Goal: Information Seeking & Learning: Learn about a topic

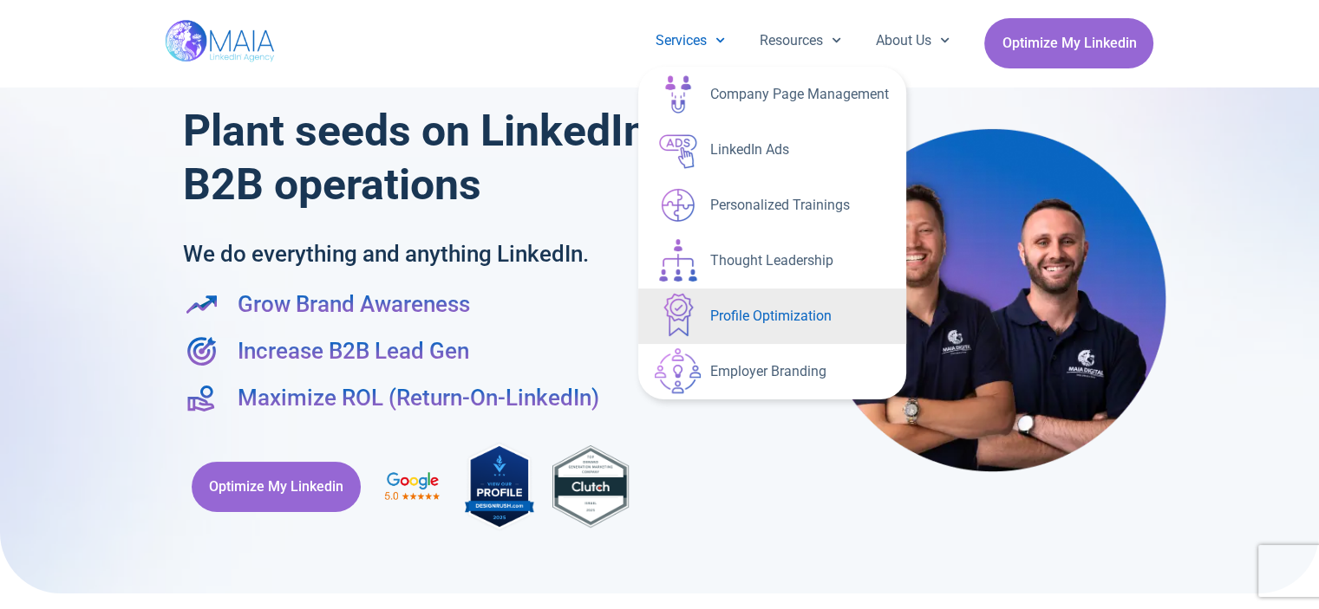
click at [753, 313] on link "Profile Optimization" at bounding box center [772, 316] width 268 height 55
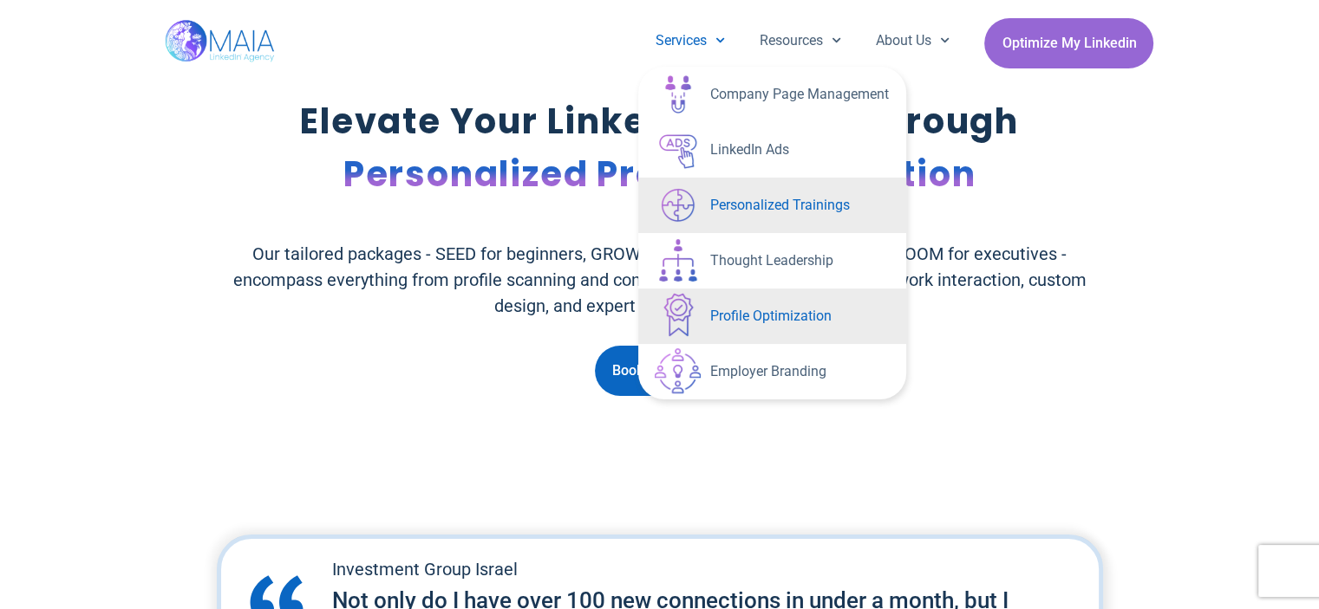
click at [726, 203] on link "Personalized Trainings" at bounding box center [772, 205] width 268 height 55
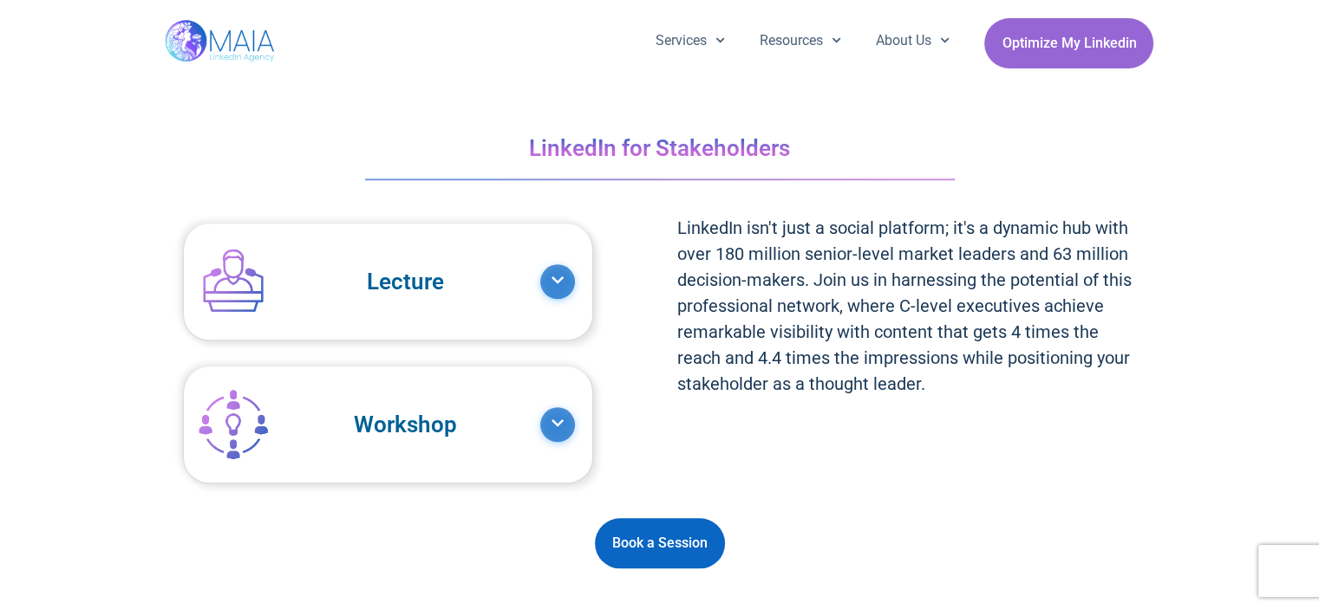
scroll to position [1734, 0]
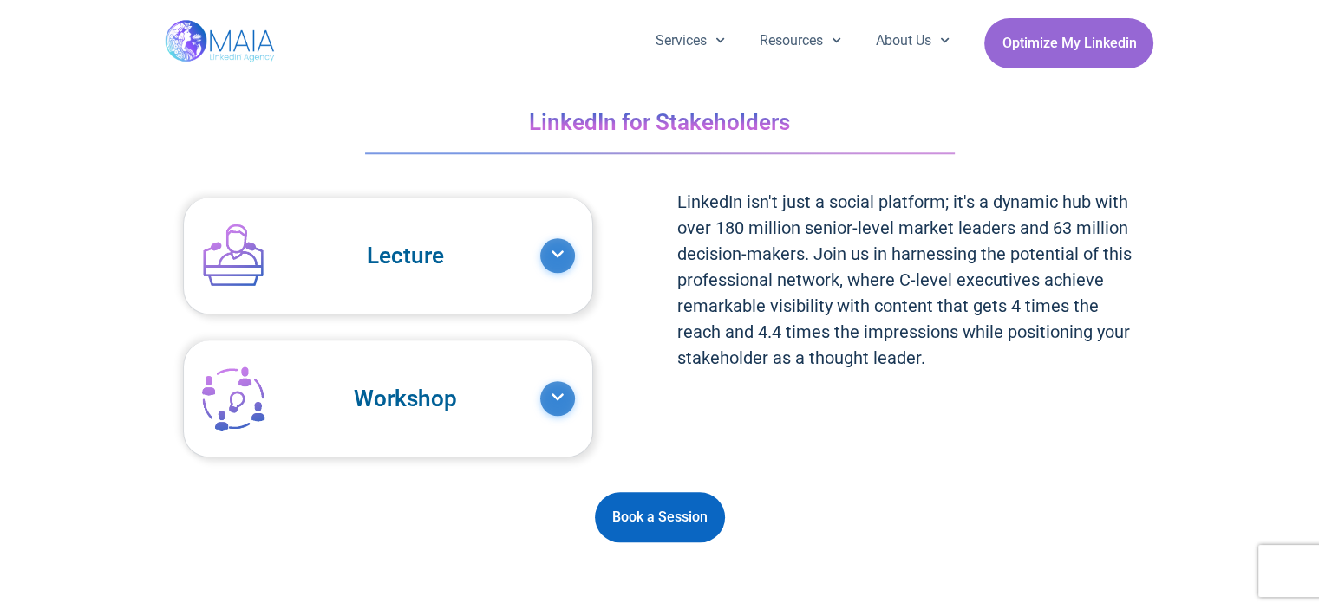
click at [551, 260] on span at bounding box center [557, 255] width 35 height 35
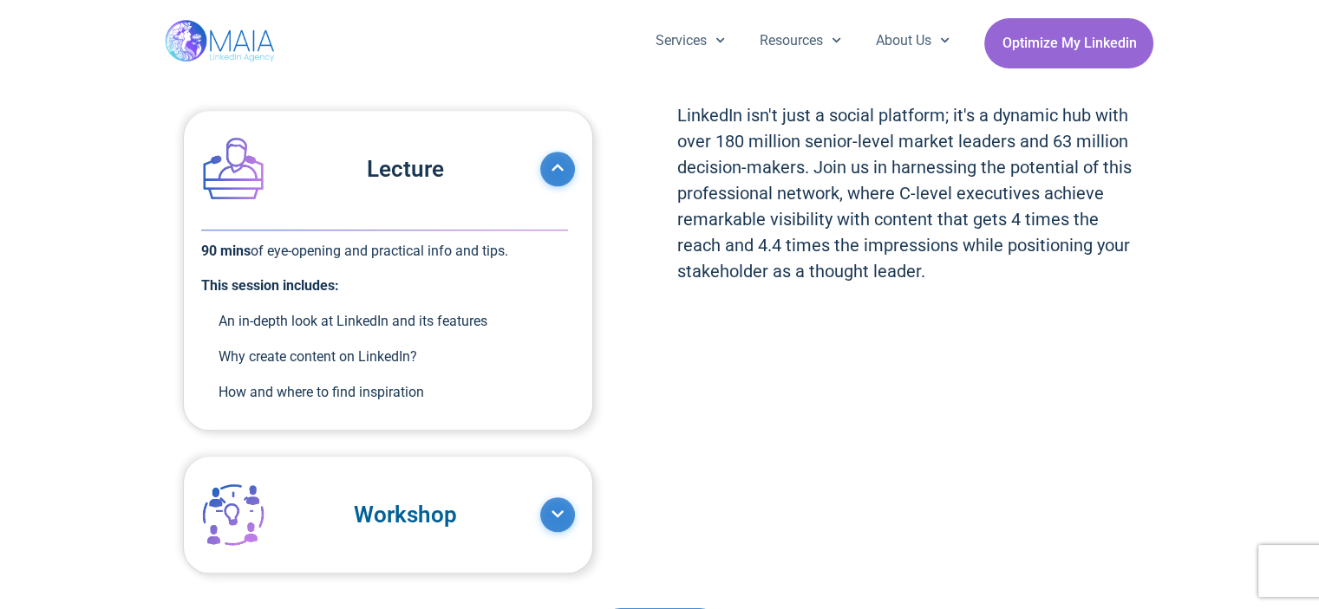
scroll to position [1907, 0]
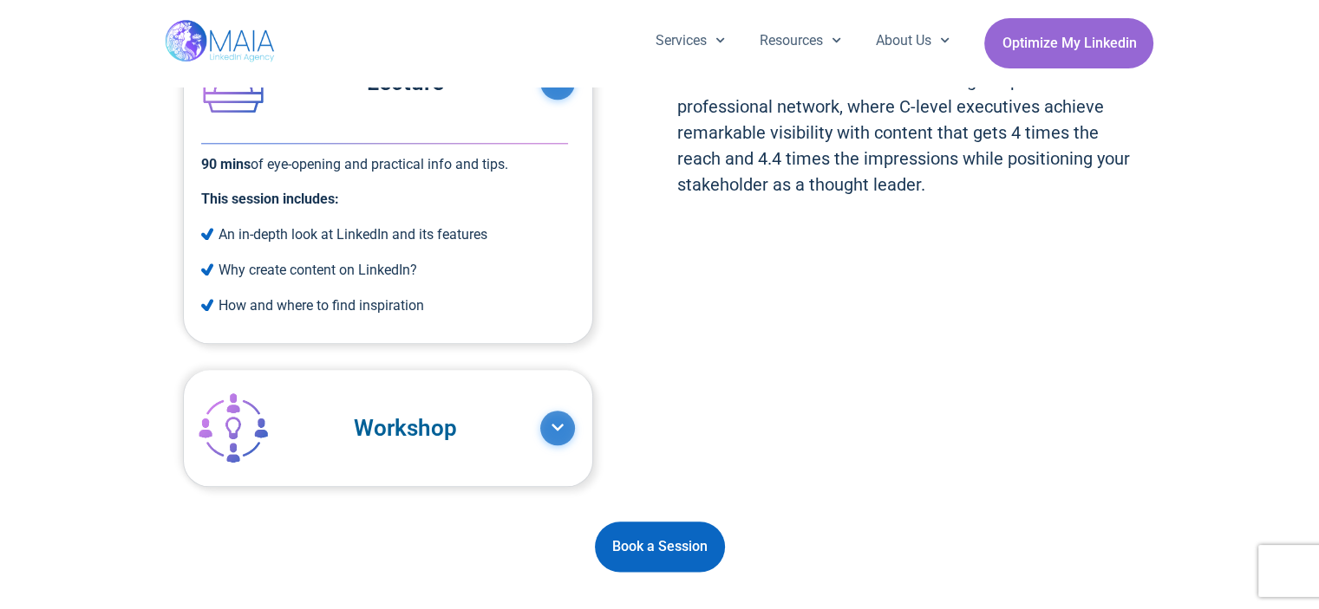
click at [549, 432] on span at bounding box center [557, 428] width 35 height 35
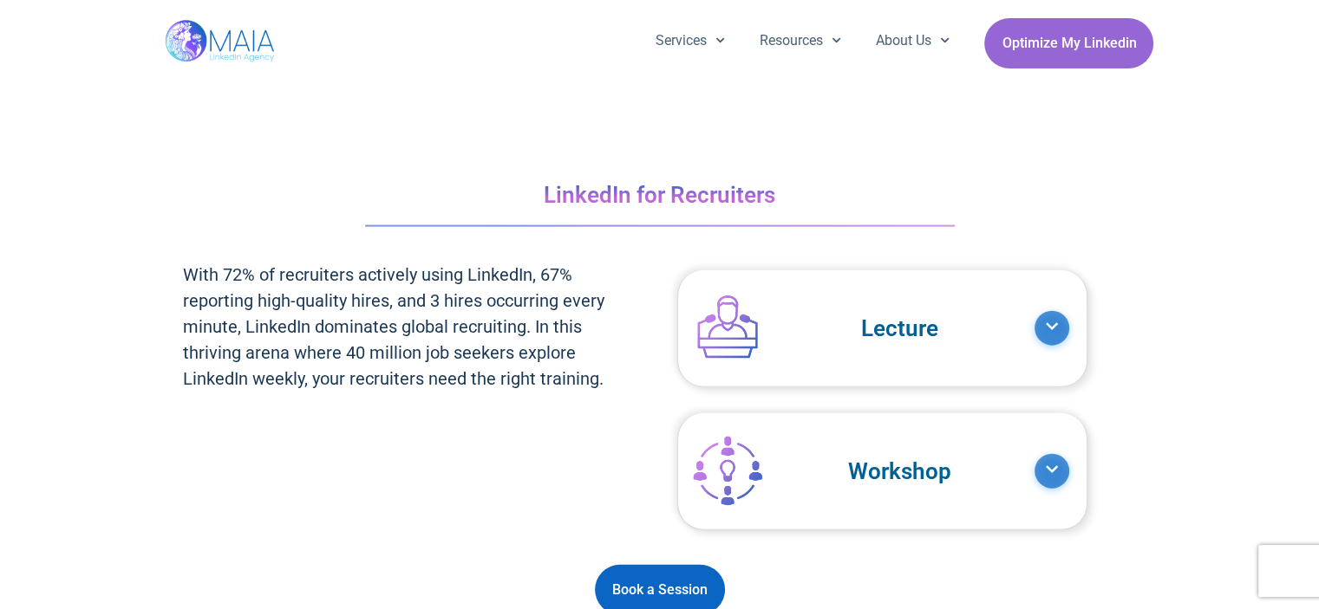
scroll to position [3988, 0]
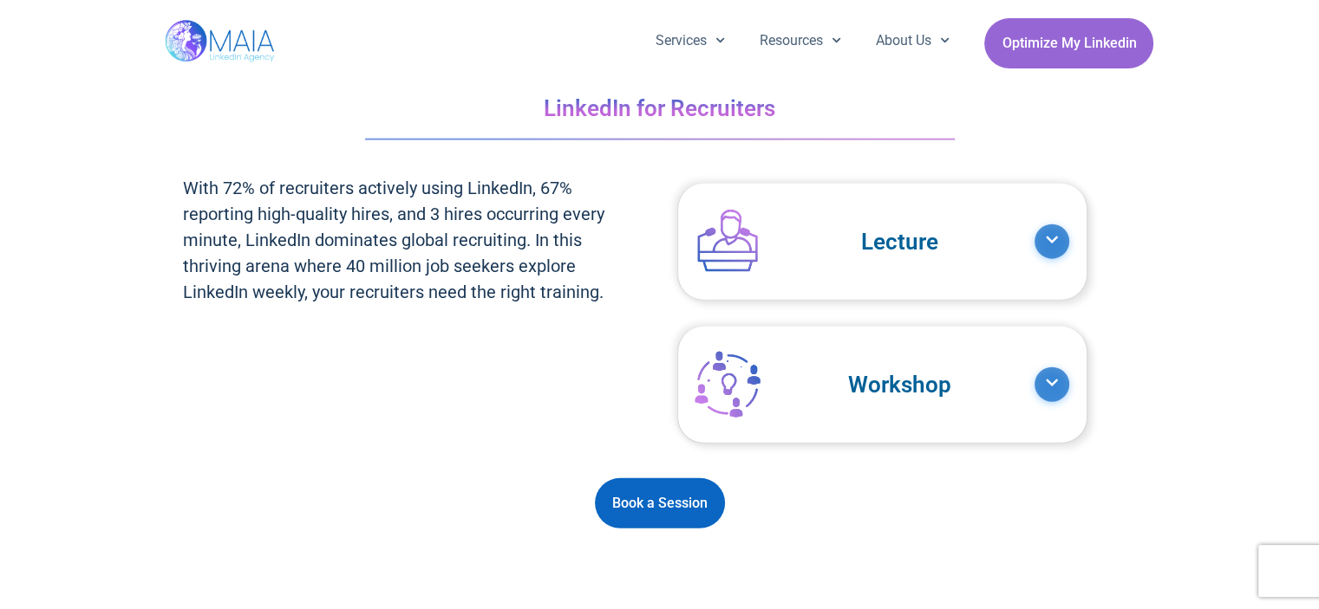
click at [1052, 234] on span at bounding box center [1051, 242] width 35 height 35
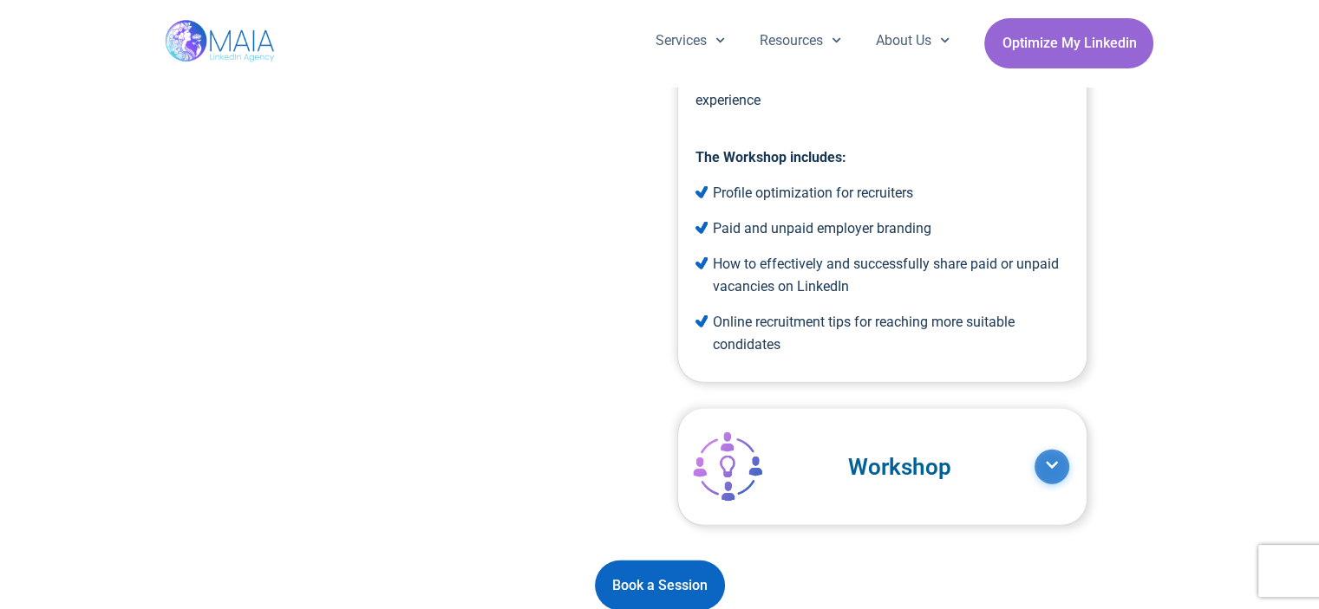
scroll to position [4335, 0]
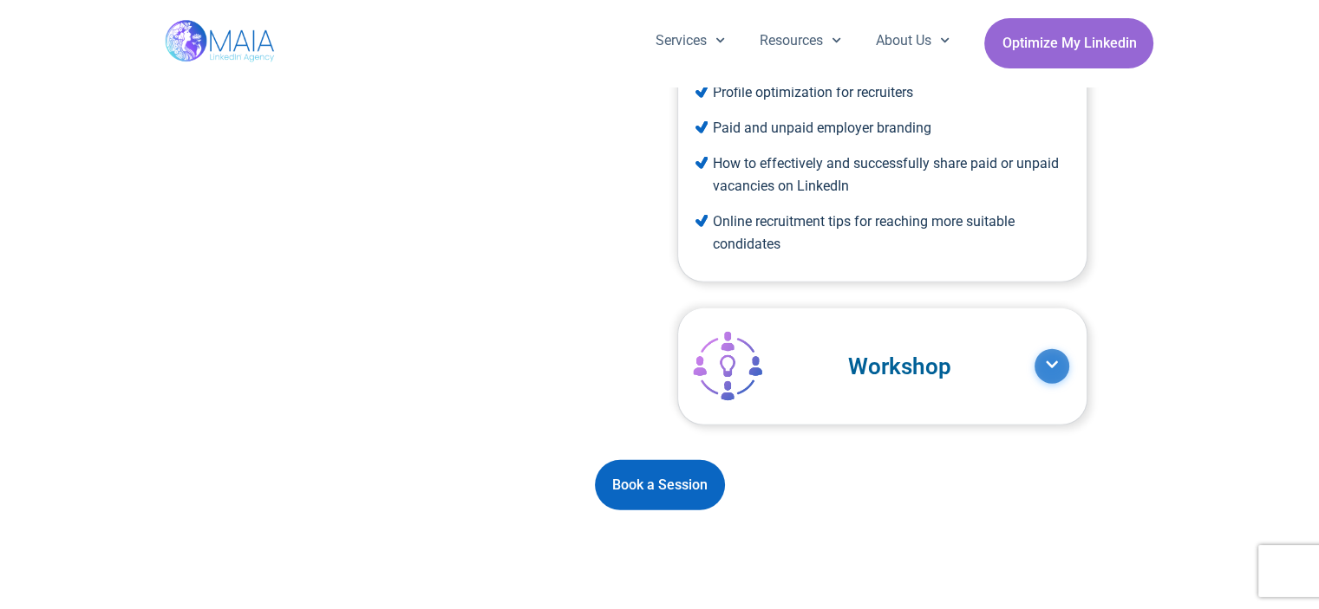
click at [1060, 375] on span at bounding box center [1051, 366] width 35 height 35
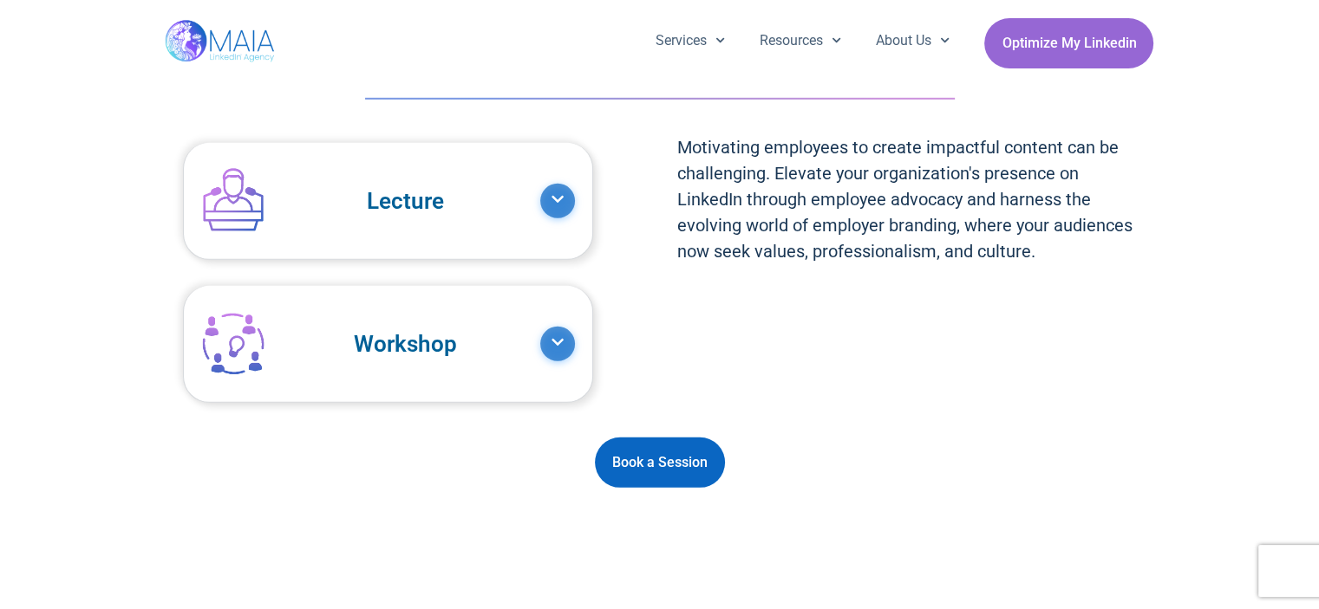
scroll to position [5288, 0]
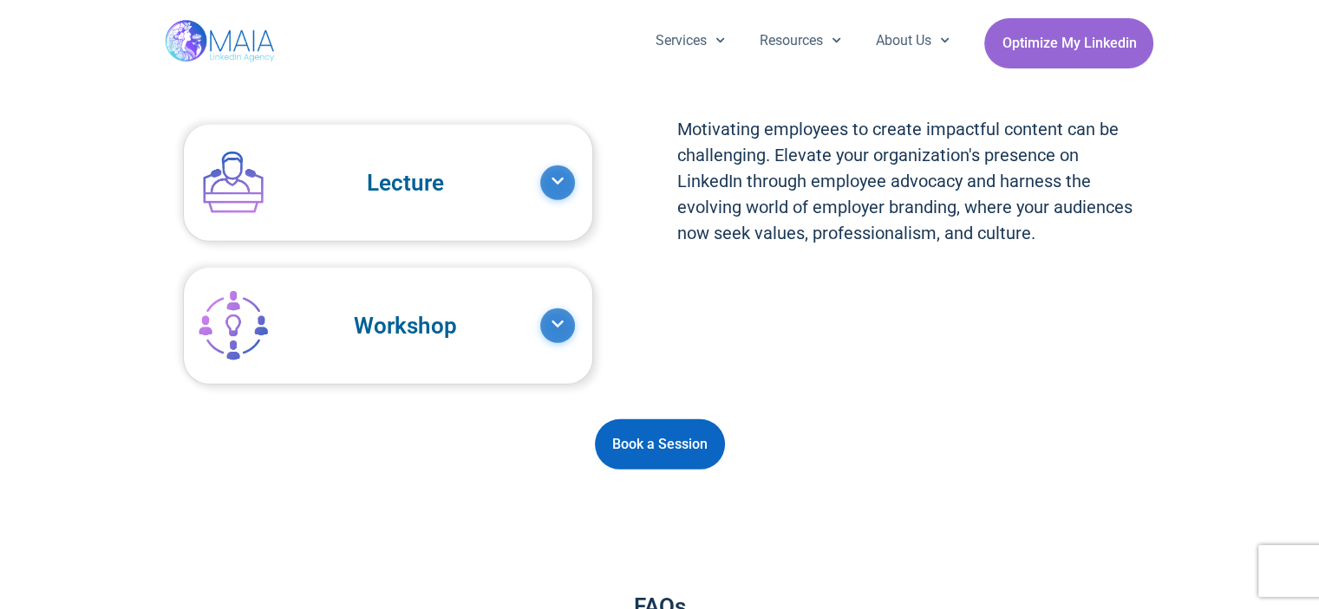
click at [553, 181] on icon at bounding box center [558, 181] width 14 height 14
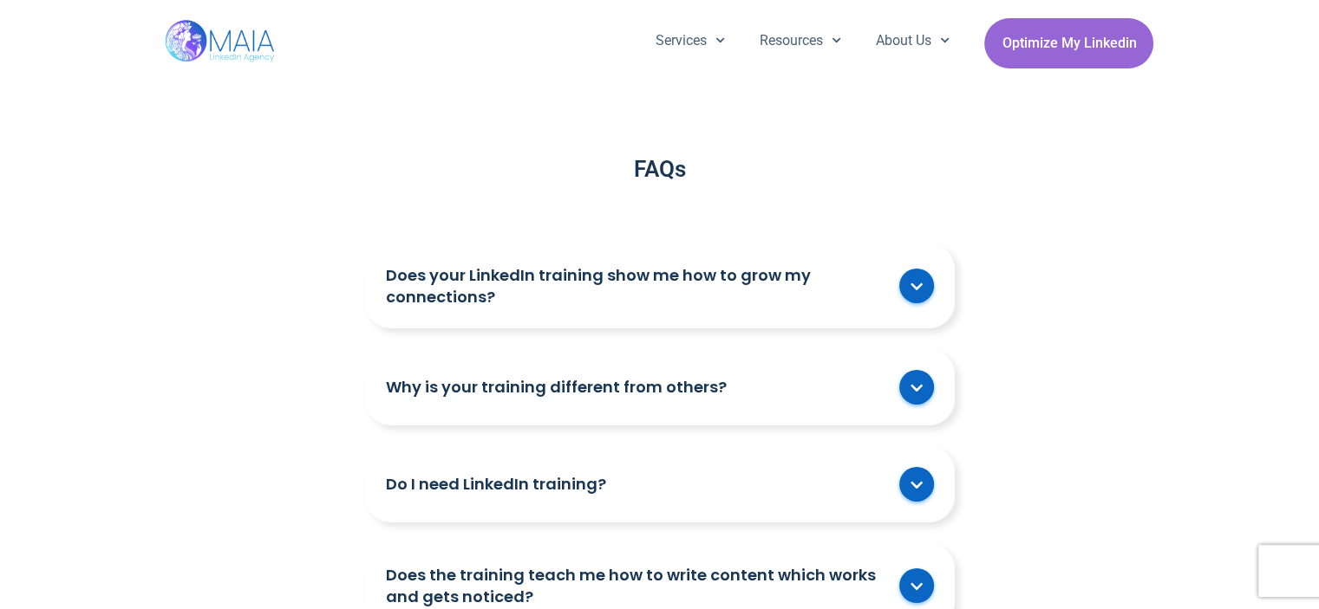
scroll to position [5982, 0]
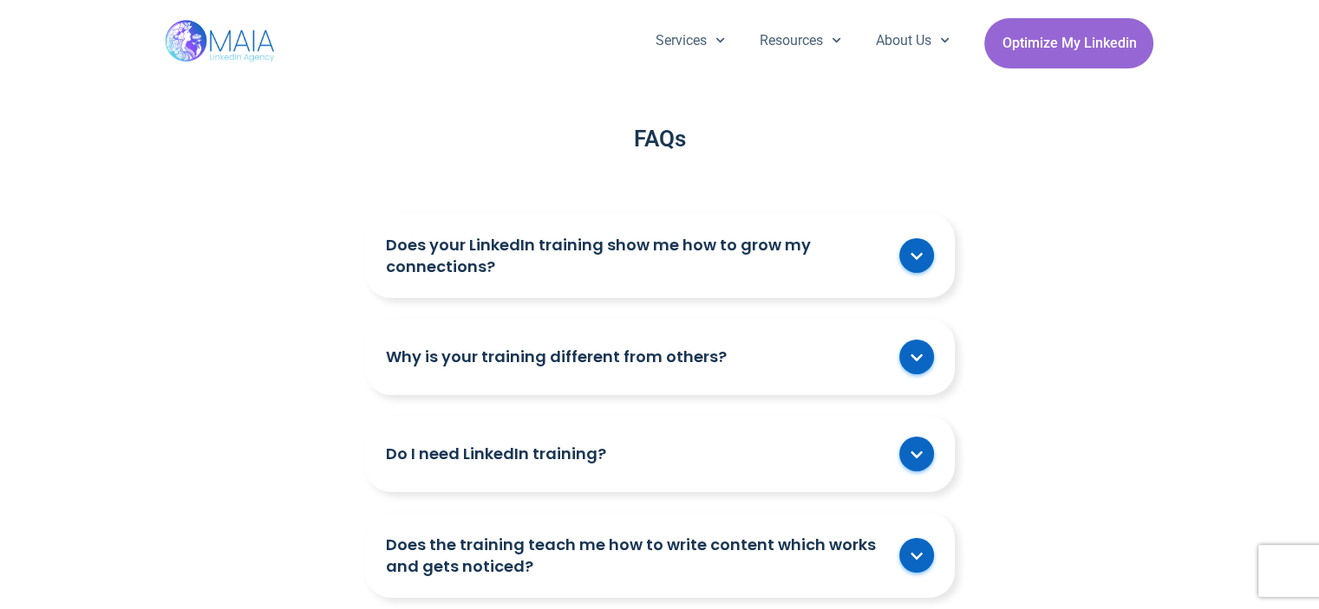
click at [903, 353] on span at bounding box center [916, 357] width 35 height 35
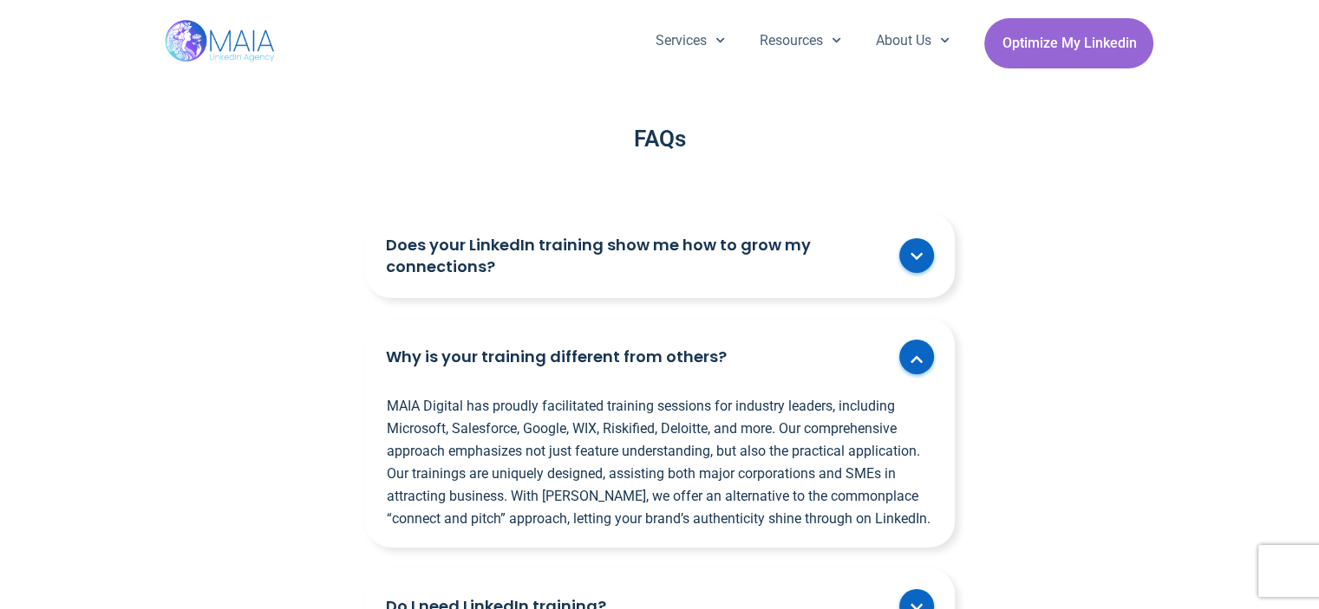
scroll to position [6069, 0]
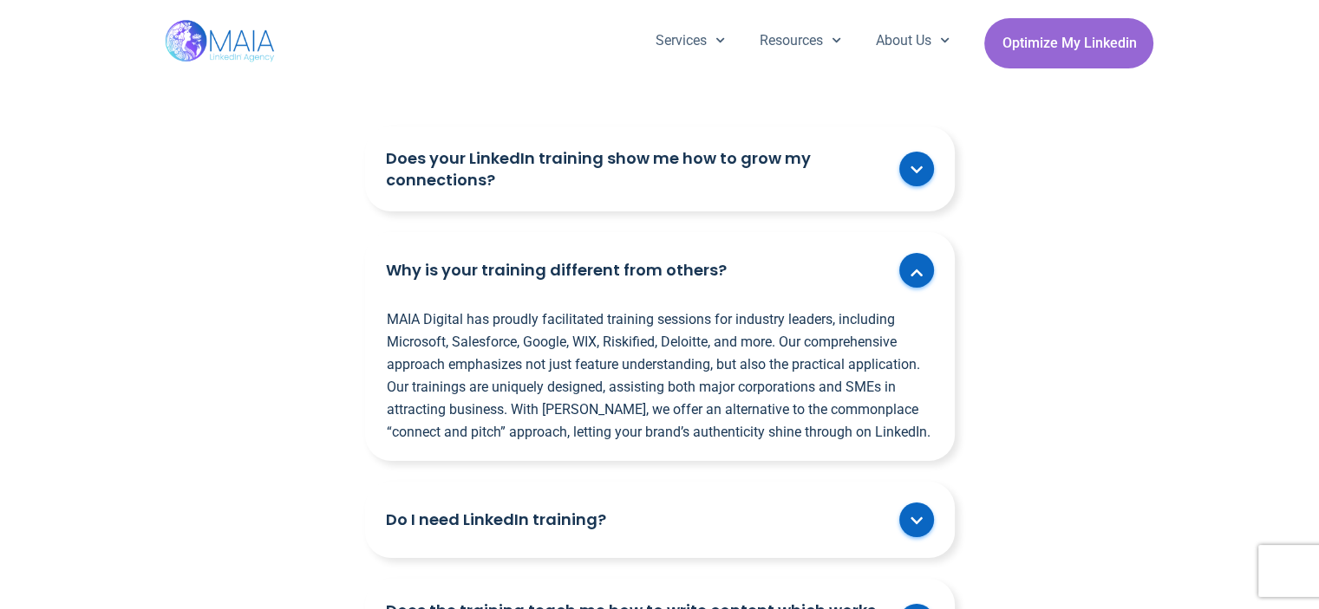
click at [926, 169] on span at bounding box center [916, 169] width 35 height 35
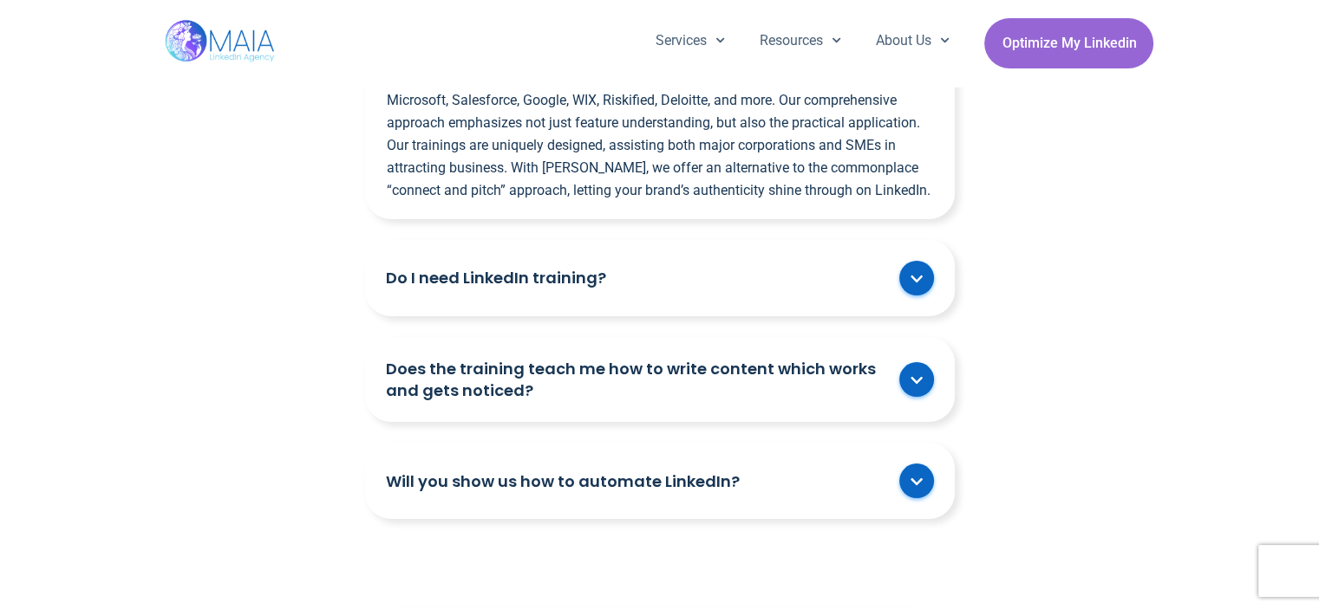
scroll to position [6415, 0]
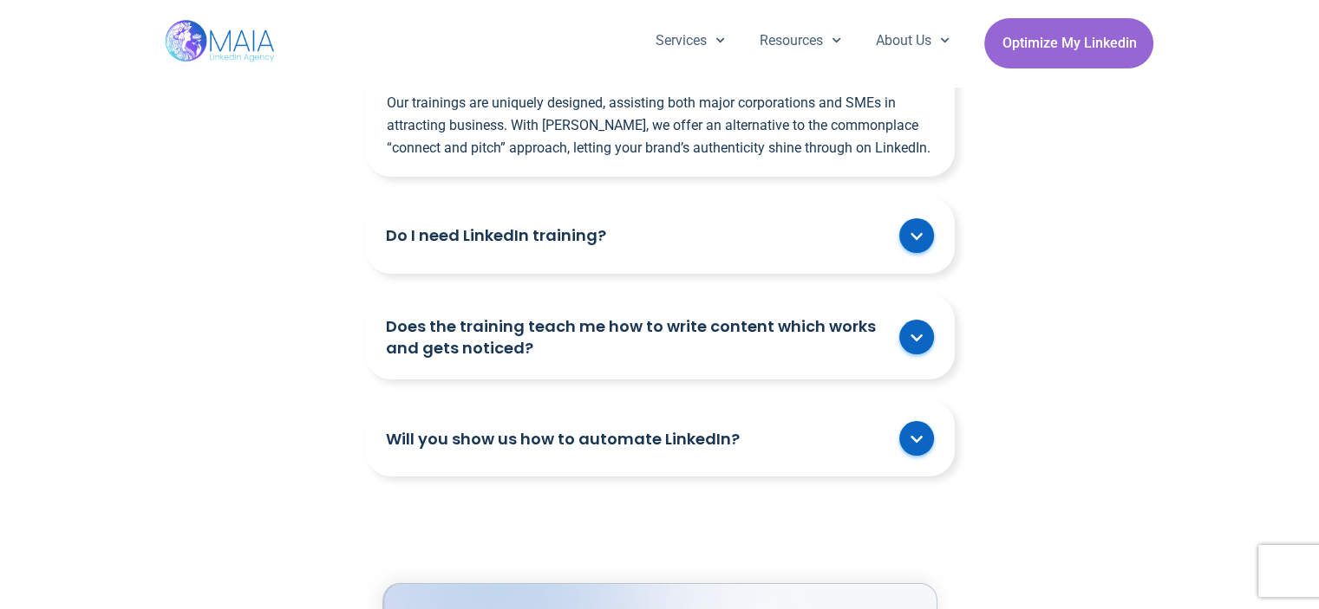
click at [918, 314] on div "Does the training teach me how to write content which works and gets noticed?" at bounding box center [660, 337] width 590 height 85
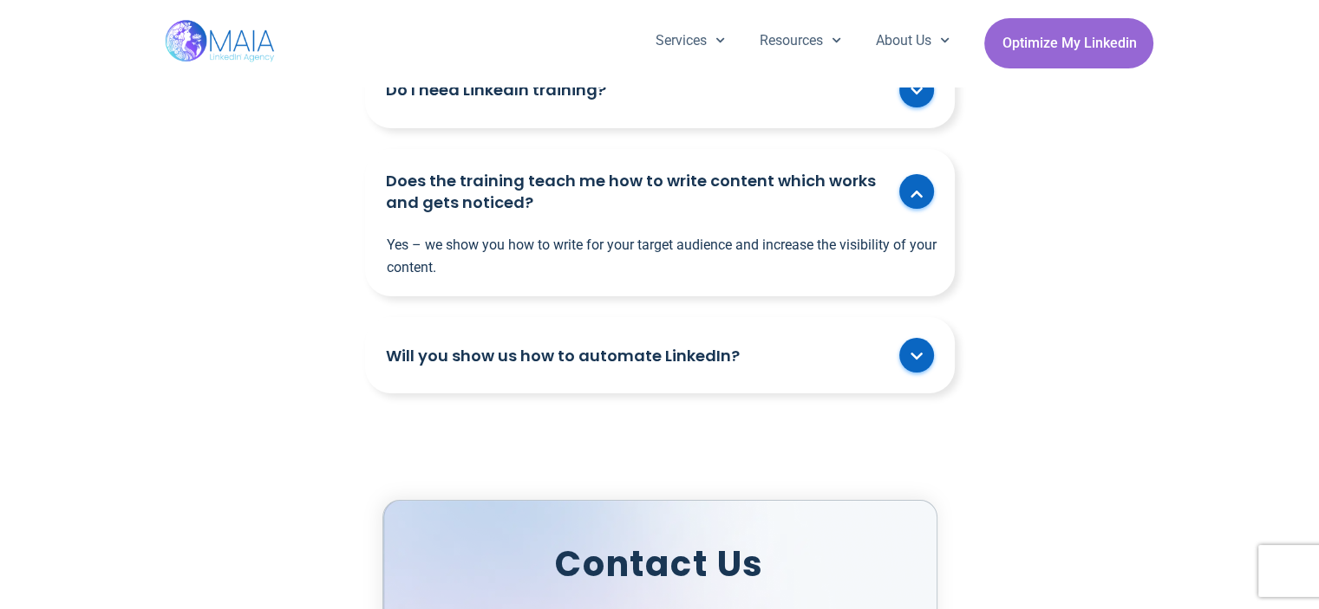
scroll to position [6589, 0]
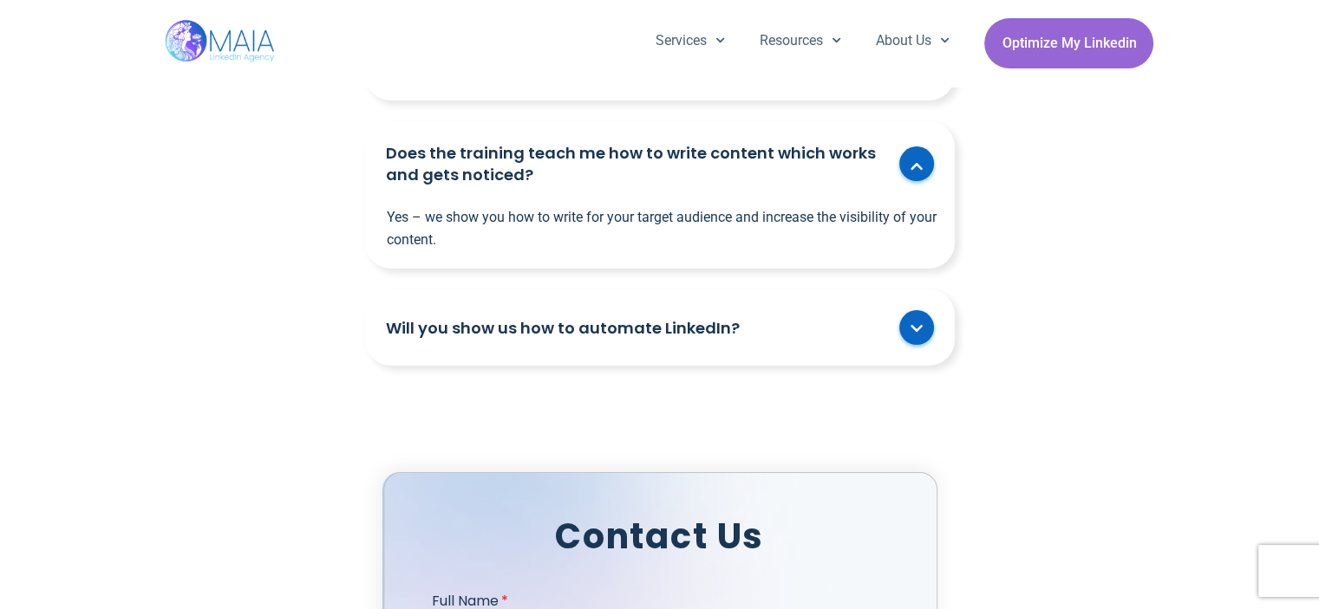
click at [915, 332] on span at bounding box center [919, 330] width 10 height 16
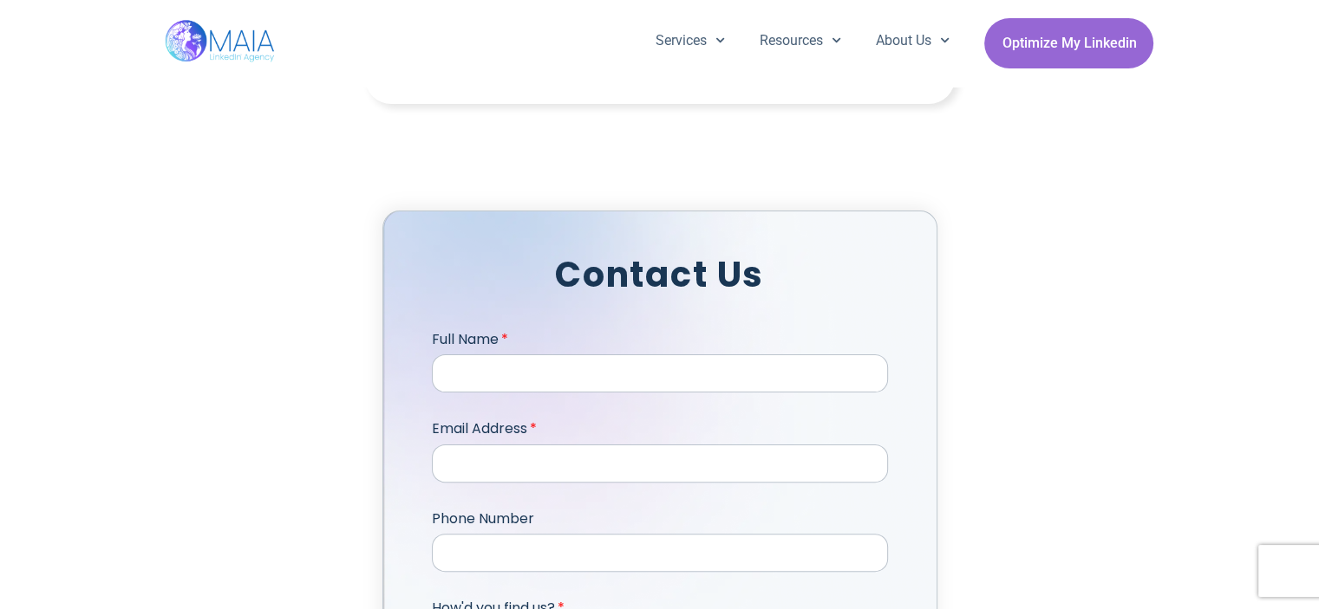
scroll to position [7109, 0]
